Goal: Register for event/course

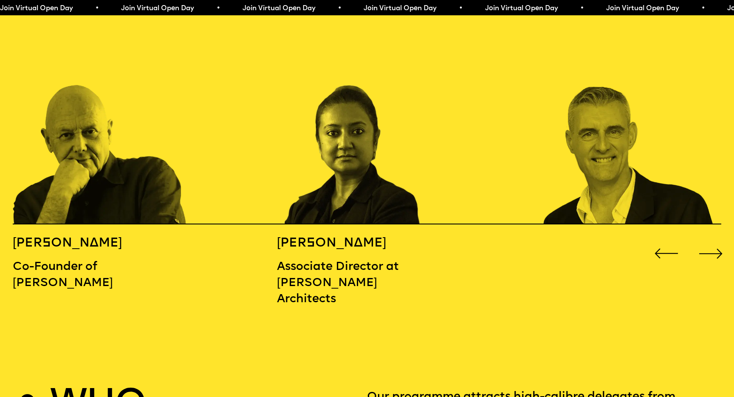
scroll to position [1131, 0]
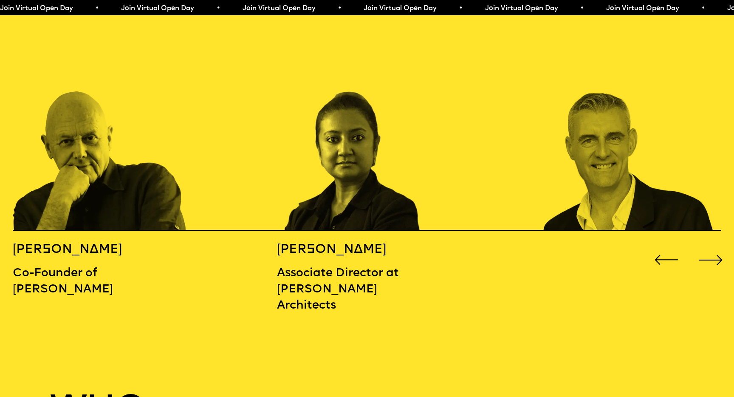
click at [707, 245] on div "Next slide" at bounding box center [710, 259] width 29 height 29
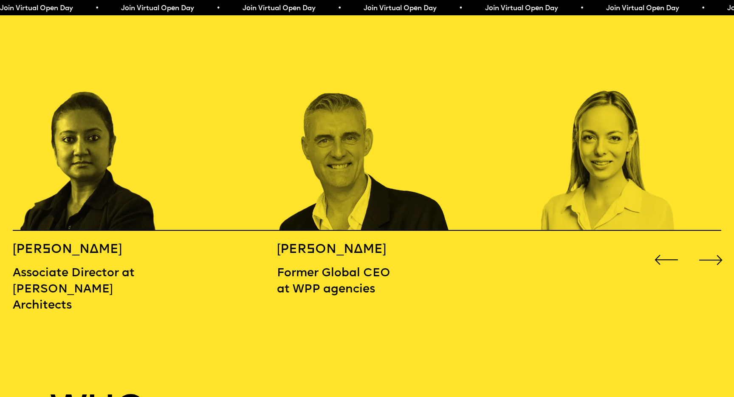
click at [707, 245] on div "Next slide" at bounding box center [710, 259] width 29 height 29
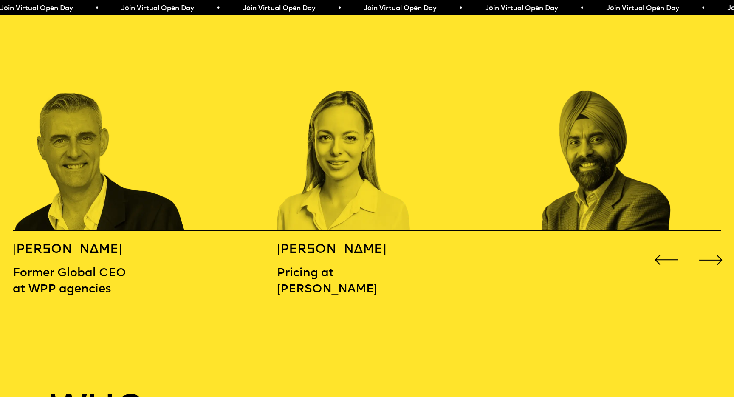
click at [707, 245] on div "Next slide" at bounding box center [710, 259] width 29 height 29
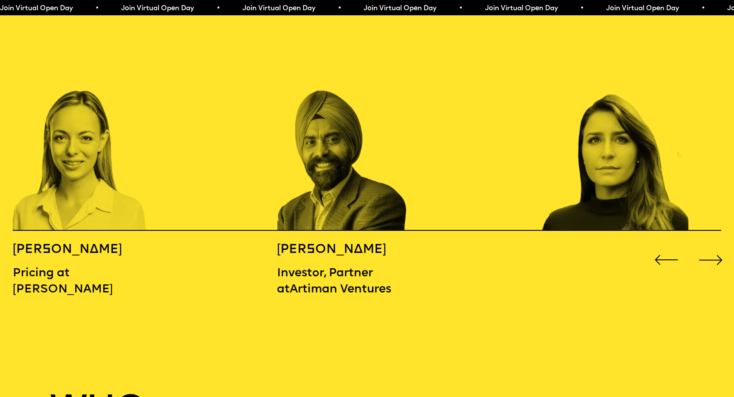
click at [707, 245] on div "Next slide" at bounding box center [710, 259] width 29 height 29
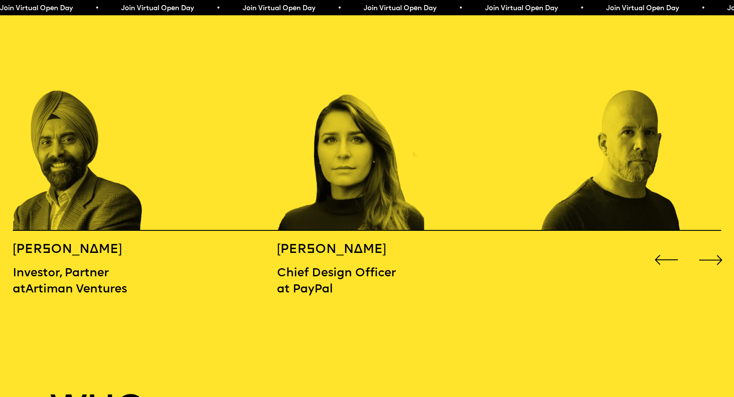
click at [708, 245] on div "Next slide" at bounding box center [710, 259] width 29 height 29
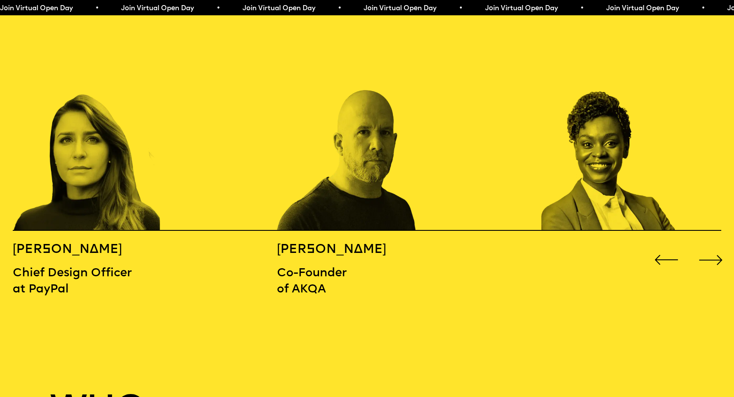
click at [708, 245] on div "Next slide" at bounding box center [710, 259] width 29 height 29
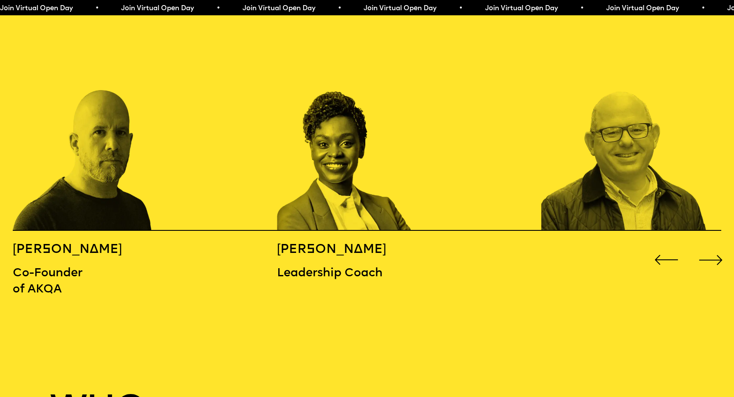
click at [708, 245] on div "Next slide" at bounding box center [710, 259] width 29 height 29
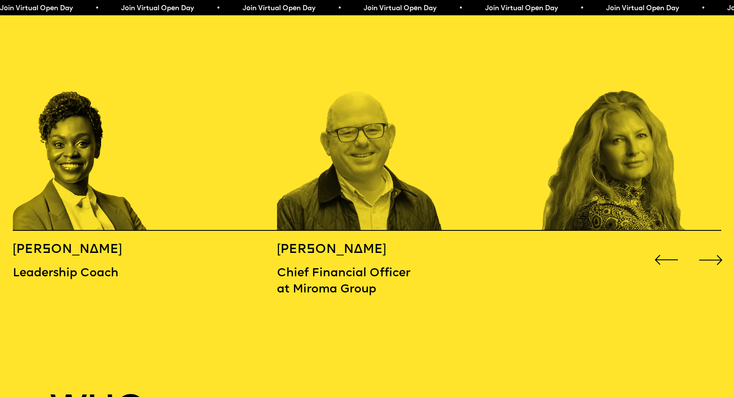
click at [710, 245] on div "Next slide" at bounding box center [710, 259] width 29 height 29
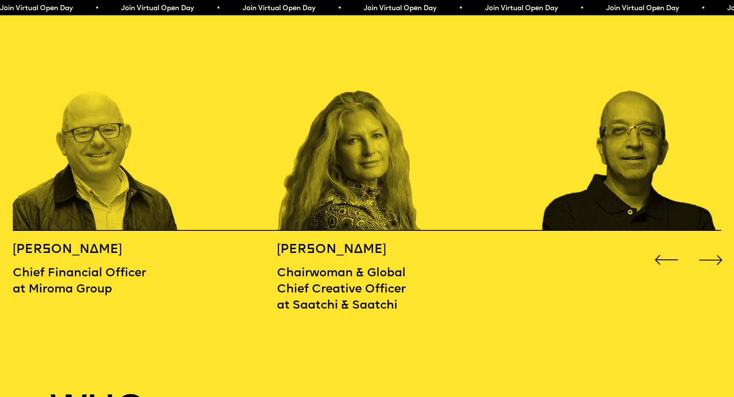
click at [710, 245] on div "Next slide" at bounding box center [710, 259] width 29 height 29
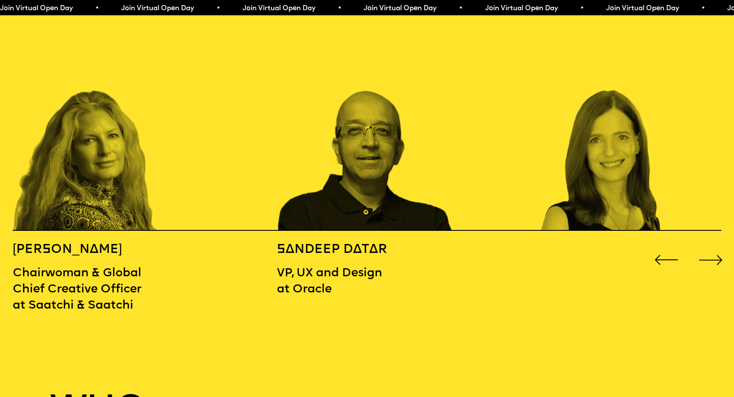
click at [710, 245] on div "Next slide" at bounding box center [710, 259] width 29 height 29
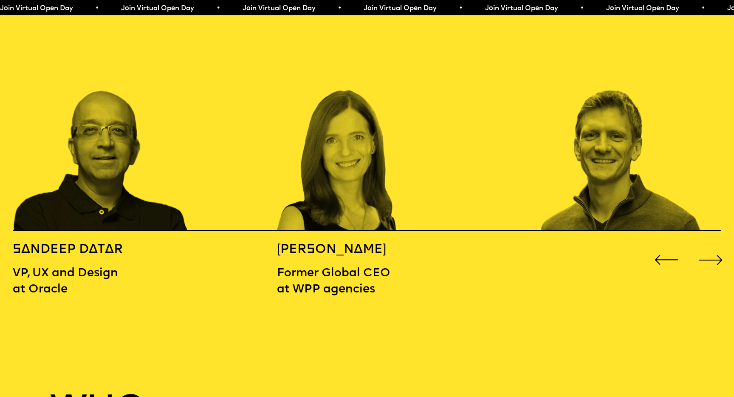
click at [710, 245] on div "Next slide" at bounding box center [710, 259] width 29 height 29
